Goal: Transaction & Acquisition: Purchase product/service

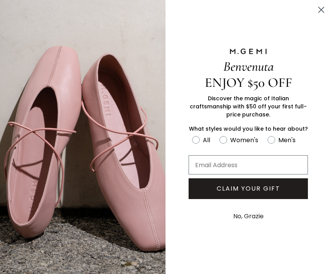
click at [320, 14] on circle "Close dialog" at bounding box center [321, 9] width 13 height 13
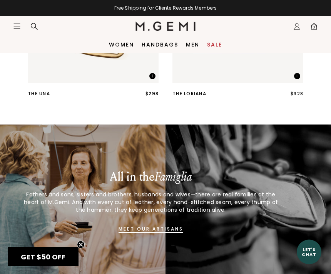
scroll to position [353, 0]
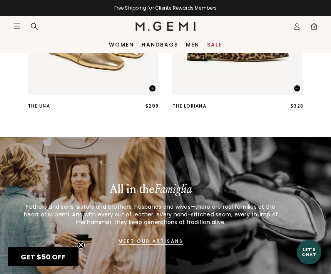
click at [119, 45] on link "Women" at bounding box center [121, 45] width 25 height 6
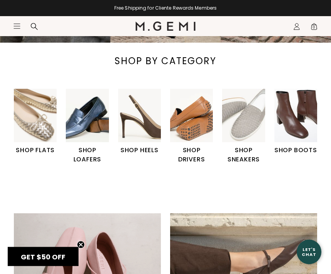
scroll to position [157, 0]
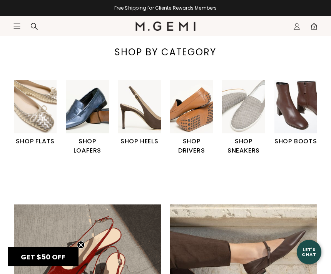
click at [83, 144] on h1 "SHOP LOAFERS" at bounding box center [87, 146] width 43 height 18
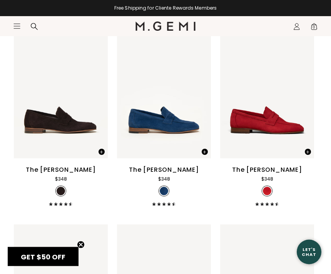
scroll to position [672, 0]
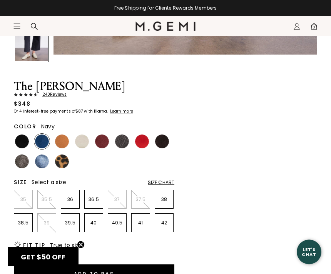
scroll to position [282, 0]
click at [20, 144] on img at bounding box center [22, 142] width 14 height 14
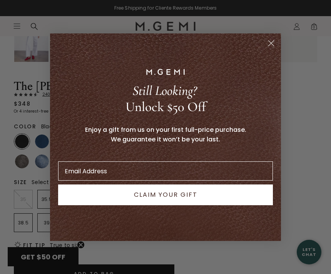
click at [269, 49] on circle "Close dialog" at bounding box center [271, 43] width 13 height 13
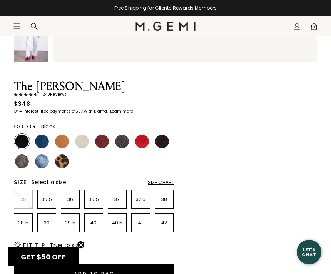
click at [21, 164] on img at bounding box center [22, 162] width 14 height 14
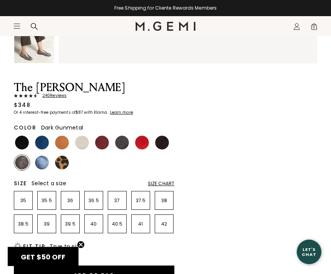
scroll to position [276, 0]
click at [119, 144] on img at bounding box center [122, 143] width 14 height 14
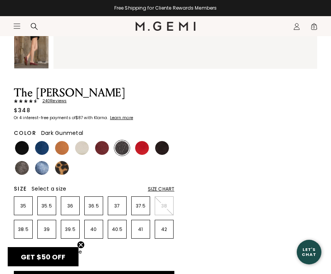
click at [59, 150] on img at bounding box center [62, 148] width 14 height 14
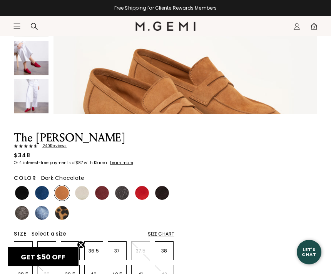
scroll to position [179, 0]
click at [162, 198] on img at bounding box center [162, 193] width 14 height 14
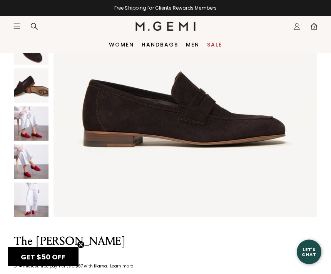
scroll to position [123, 0]
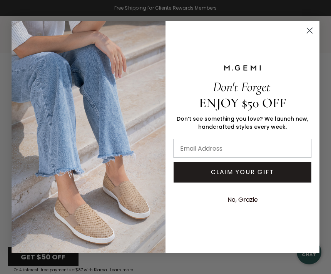
click at [303, 37] on circle "Close dialog" at bounding box center [309, 30] width 13 height 13
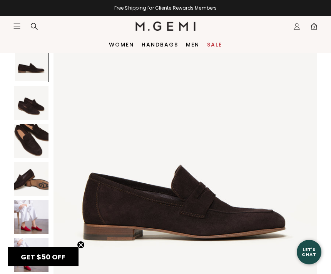
scroll to position [0, 0]
